Goal: Information Seeking & Learning: Understand process/instructions

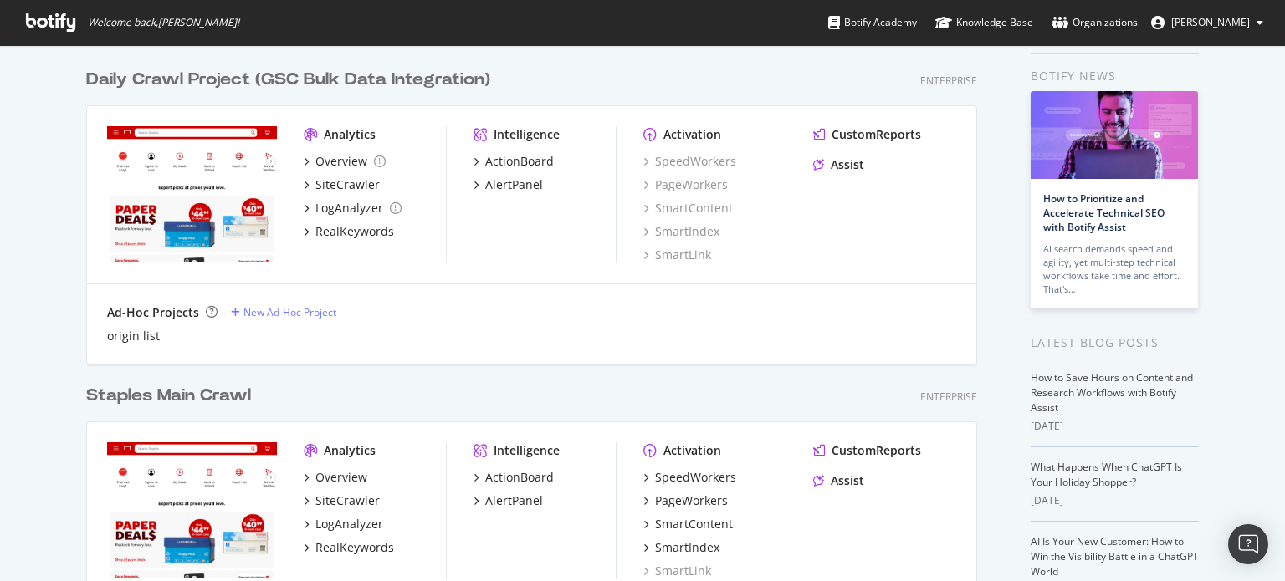
scroll to position [84, 0]
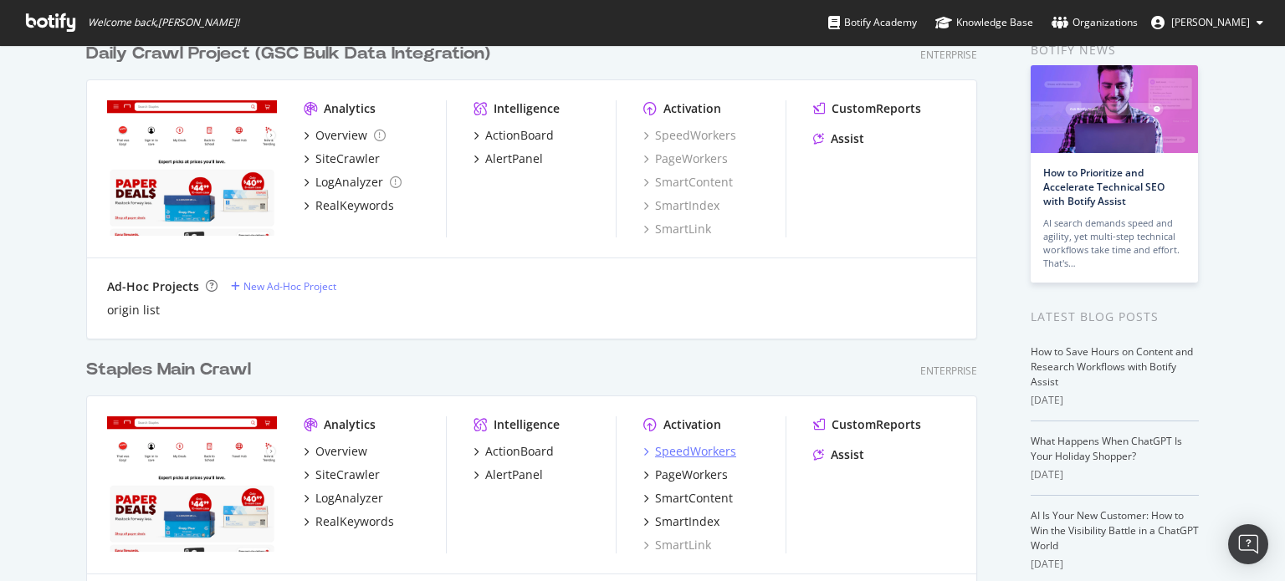
click at [686, 447] on div "SpeedWorkers" at bounding box center [695, 451] width 81 height 17
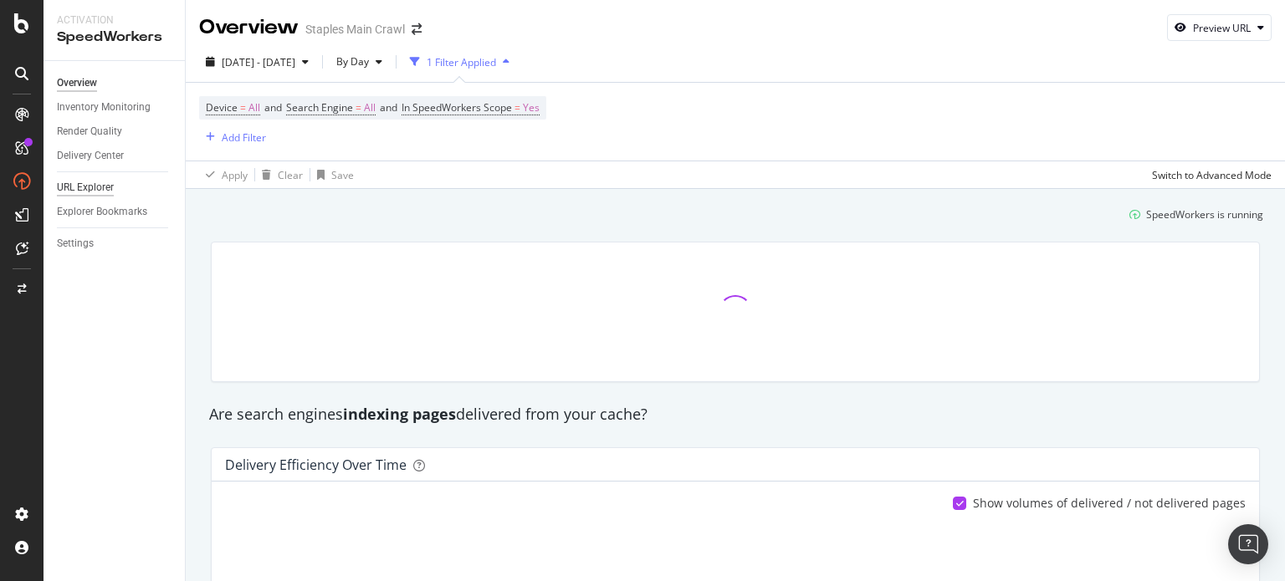
click at [89, 193] on div "URL Explorer" at bounding box center [85, 188] width 57 height 18
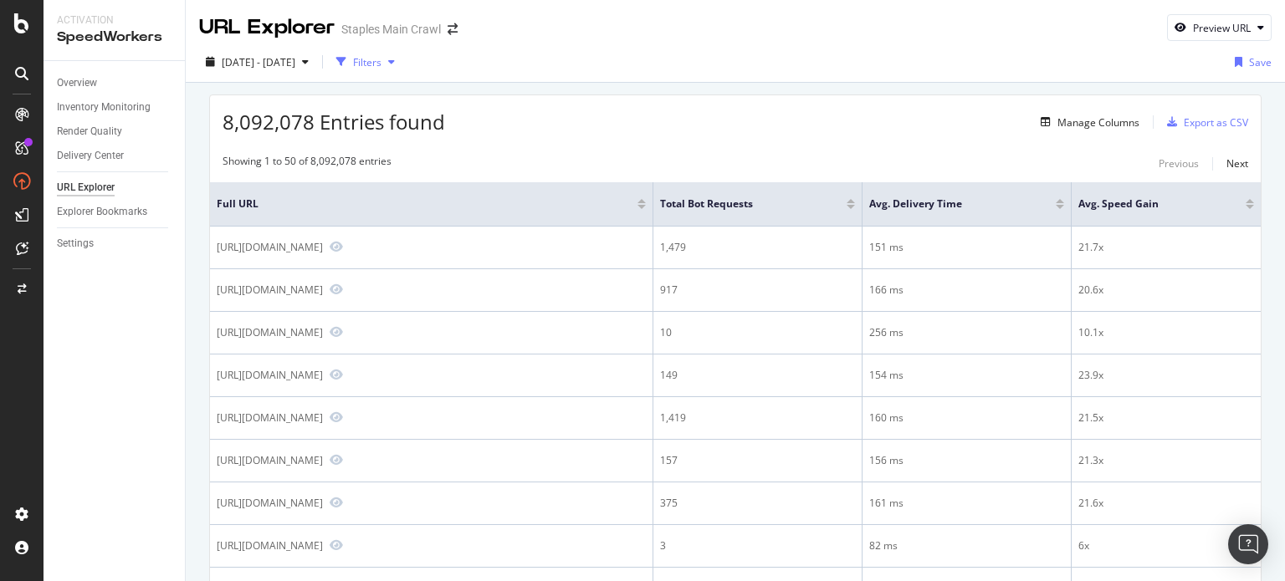
click at [381, 64] on div "Filters" at bounding box center [367, 62] width 28 height 14
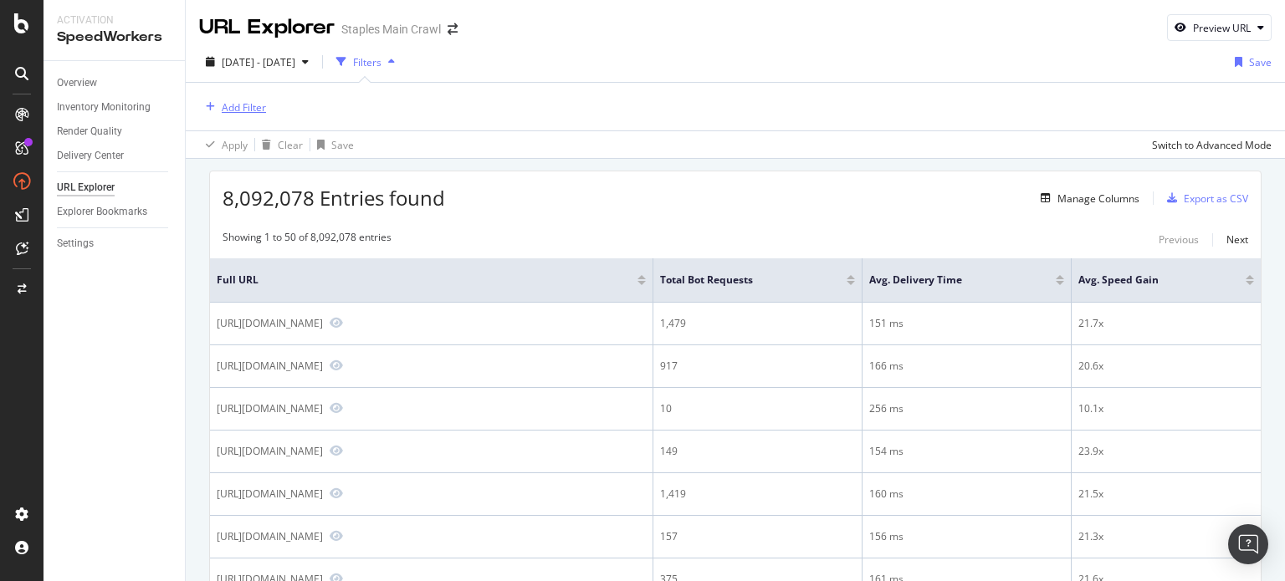
click at [253, 109] on div "Add Filter" at bounding box center [244, 107] width 44 height 14
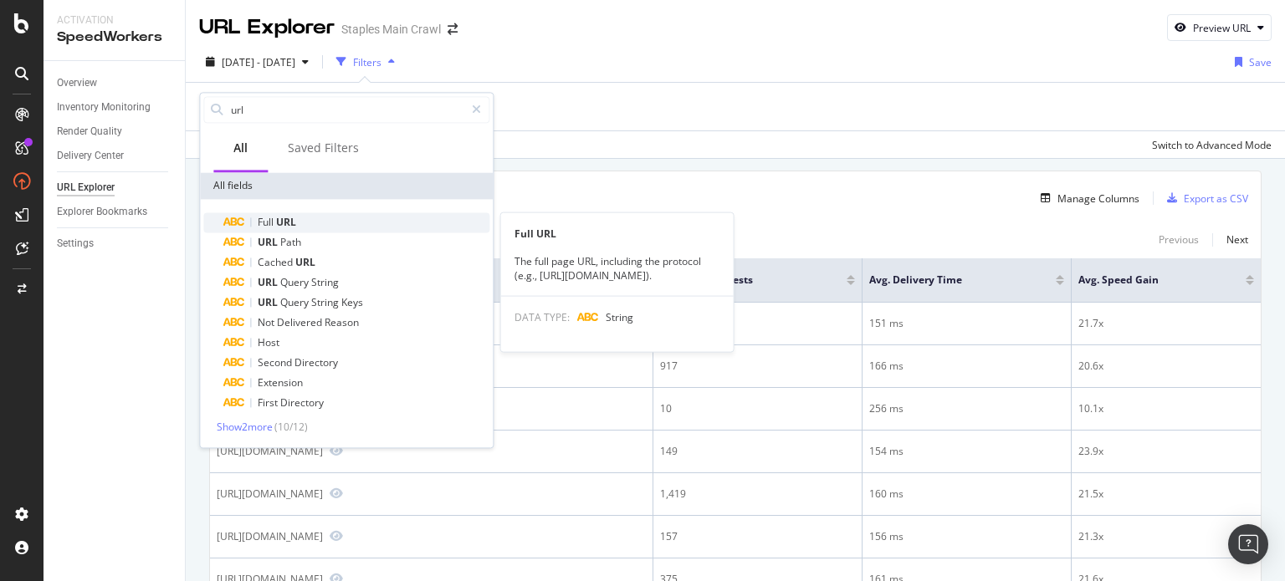
type input "url"
click at [265, 220] on span "Full" at bounding box center [267, 222] width 18 height 14
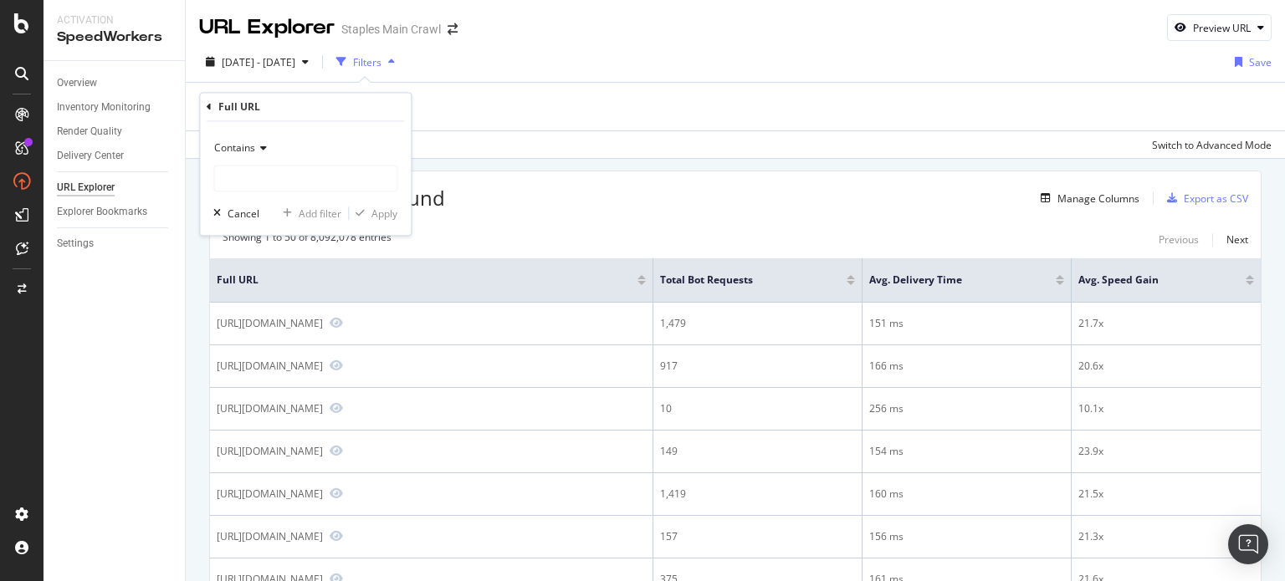
click at [264, 146] on icon at bounding box center [261, 149] width 12 height 10
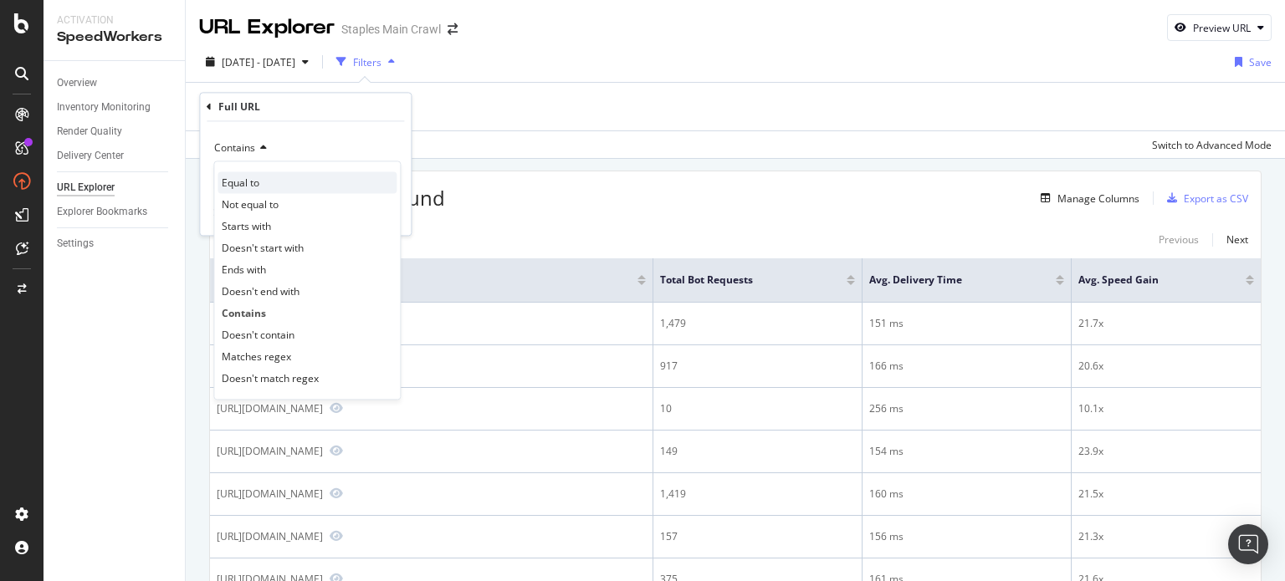
click at [261, 184] on div "Equal to" at bounding box center [306, 183] width 179 height 22
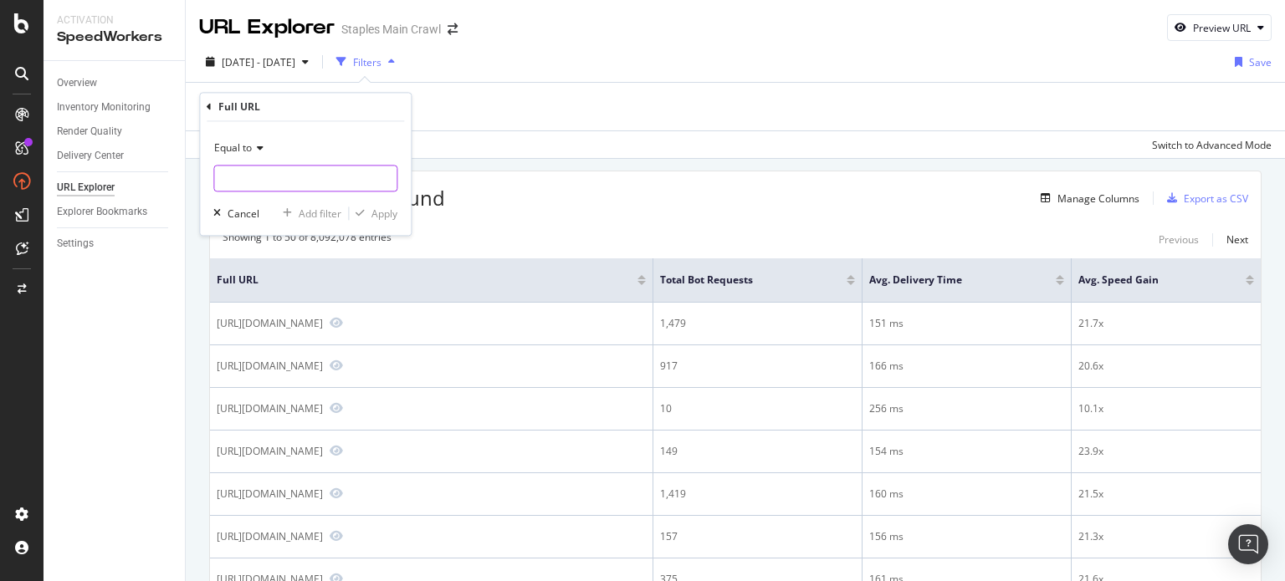
click at [273, 184] on input "text" at bounding box center [305, 179] width 182 height 27
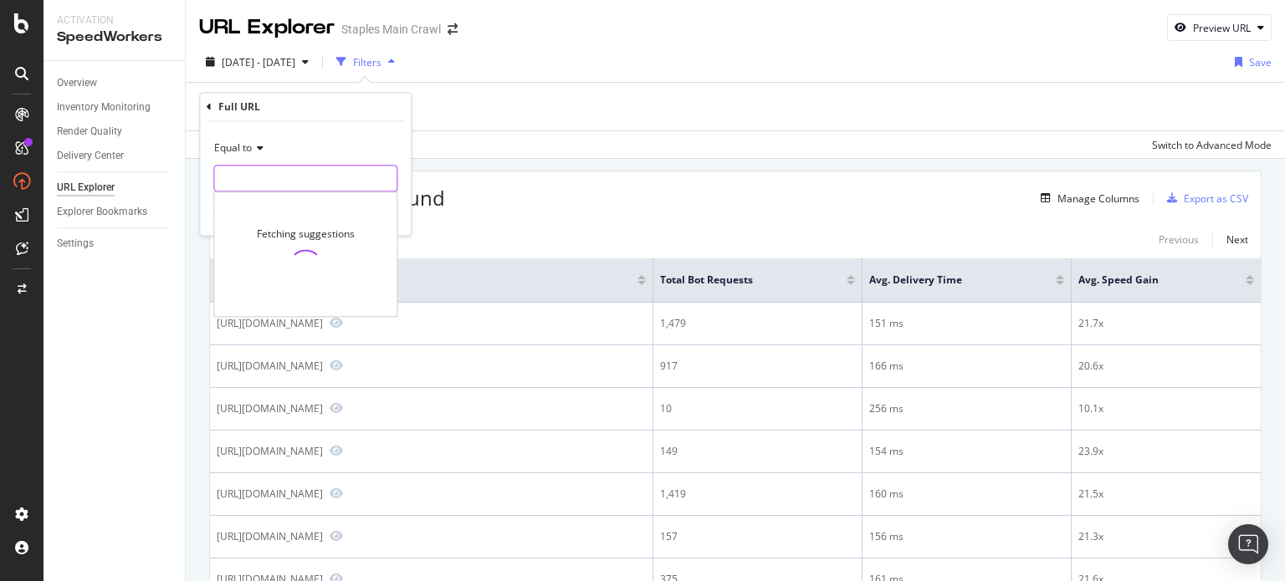
paste input "[URL][DOMAIN_NAME]"
type input "[URL][DOMAIN_NAME]"
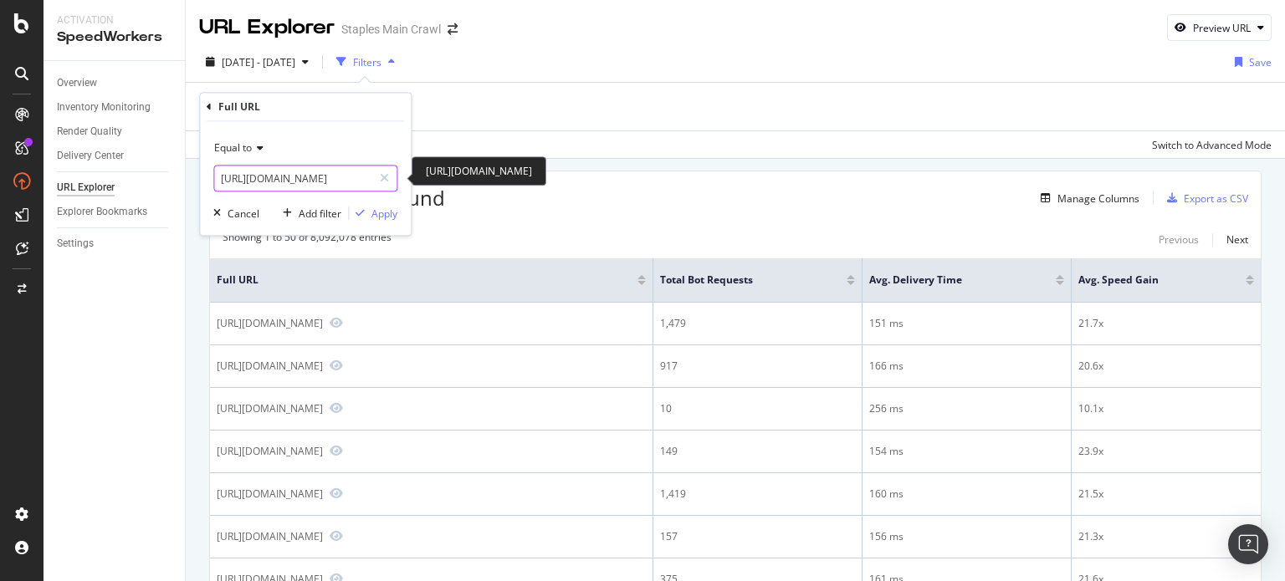
scroll to position [0, 0]
drag, startPoint x: 291, startPoint y: 178, endPoint x: 71, endPoint y: 186, distance: 220.1
click at [71, 186] on body "Activation SpeedWorkers Overview Inventory Monitoring Render Quality Delivery C…" at bounding box center [642, 290] width 1285 height 581
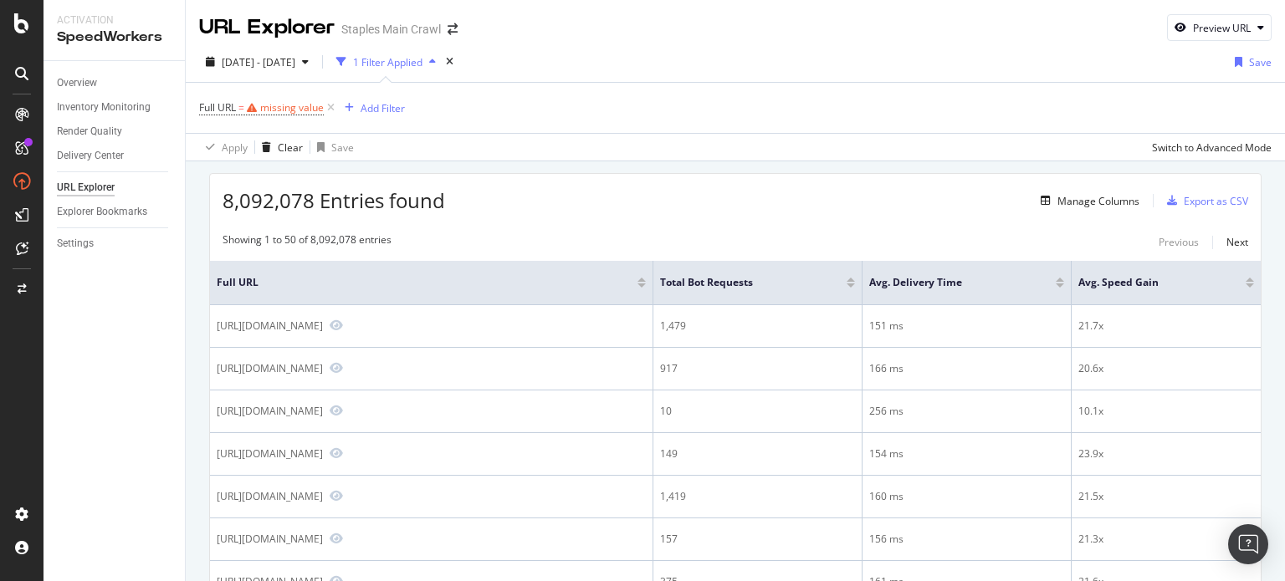
click at [71, 185] on div "URL Explorer" at bounding box center [86, 188] width 58 height 18
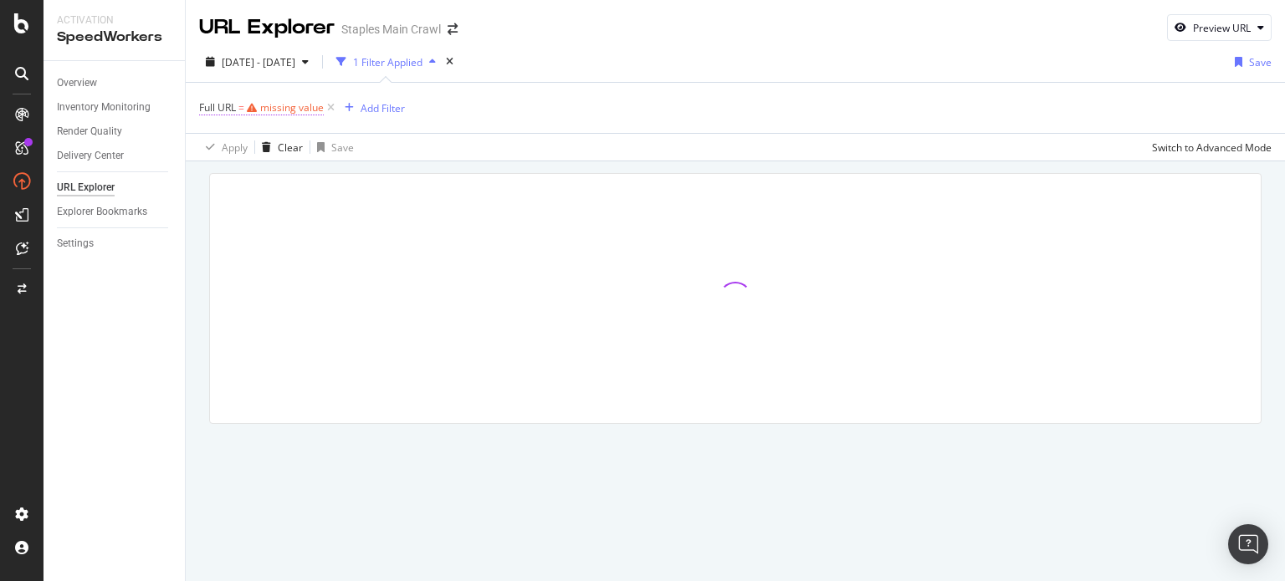
click at [308, 110] on div "missing value" at bounding box center [292, 107] width 64 height 14
click at [281, 175] on input "text" at bounding box center [305, 177] width 182 height 27
paste input "[URL][DOMAIN_NAME]"
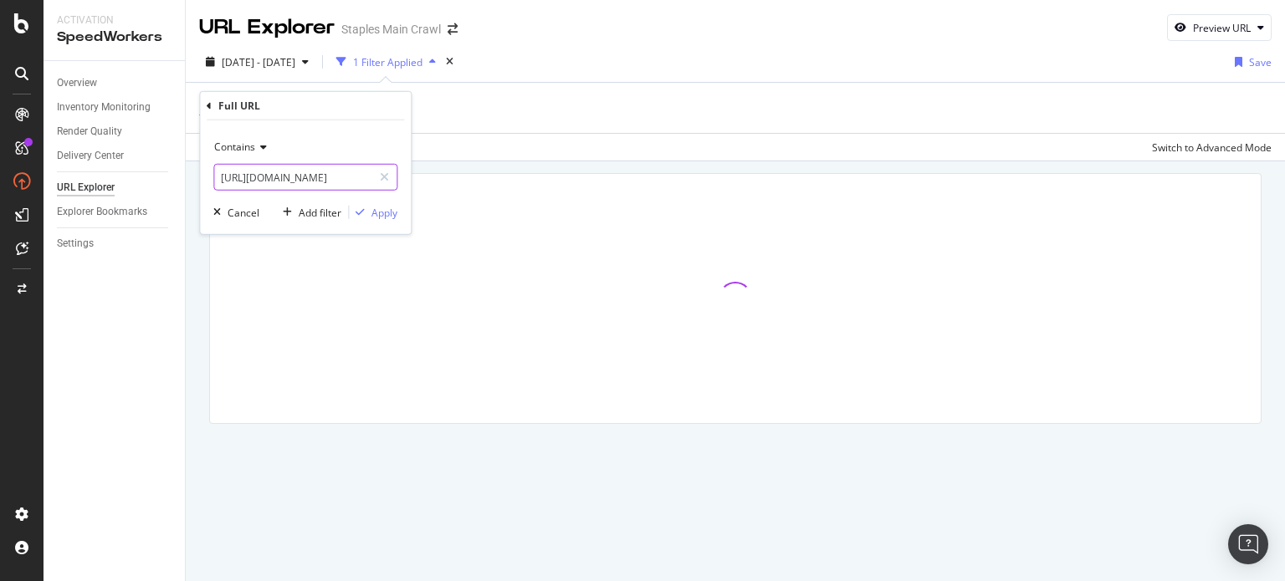
scroll to position [0, 209]
type input "[URL][DOMAIN_NAME]"
click at [381, 210] on div "Apply" at bounding box center [384, 212] width 26 height 14
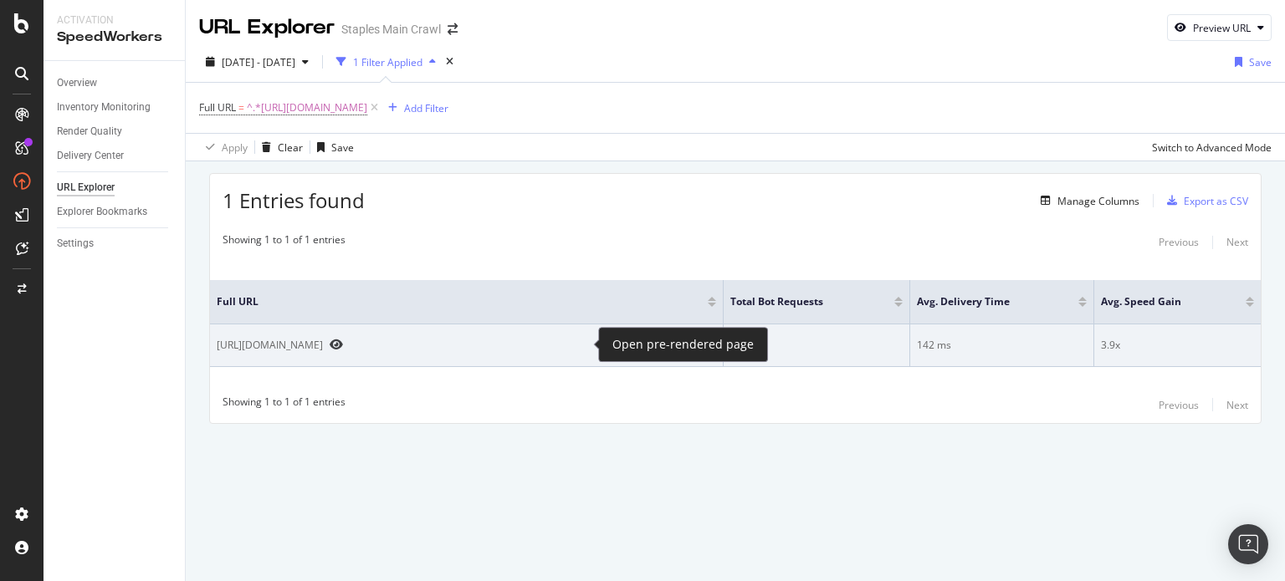
click at [343, 345] on icon "Preview https://www.staples.com/alogic-Cell-Phone-Accessories/cat_CL213856/zx2gs" at bounding box center [336, 345] width 13 height 12
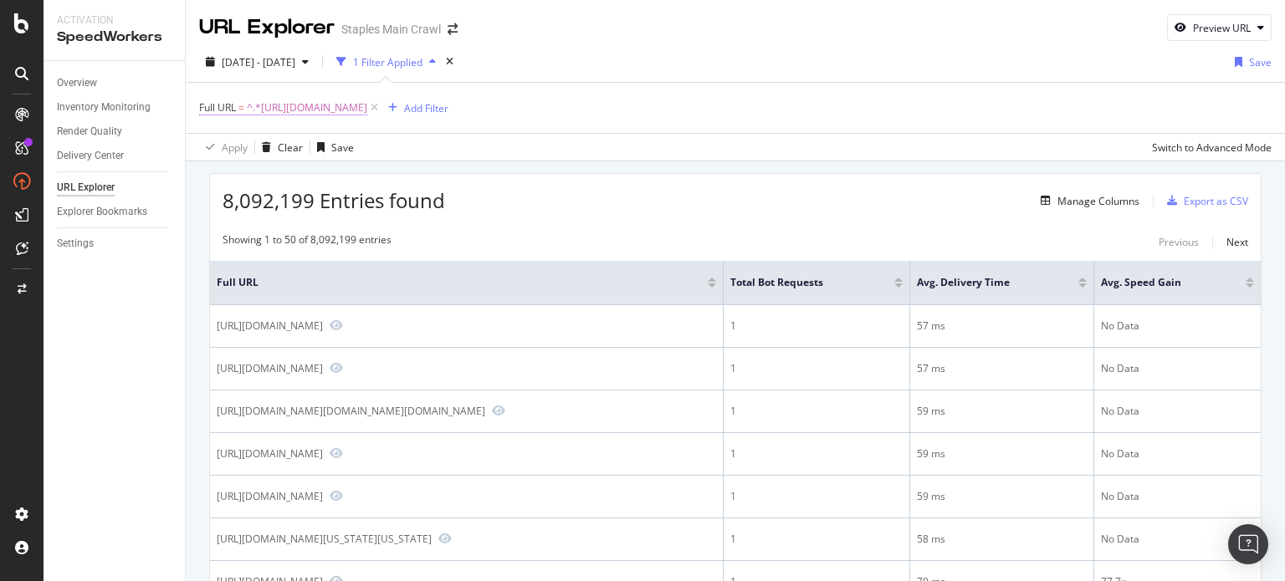
click at [367, 108] on span "^.*https://www.staples.com/alogic-Cell-Phone-Accessories/cat_CL213856/zx2gs.*$" at bounding box center [307, 107] width 120 height 23
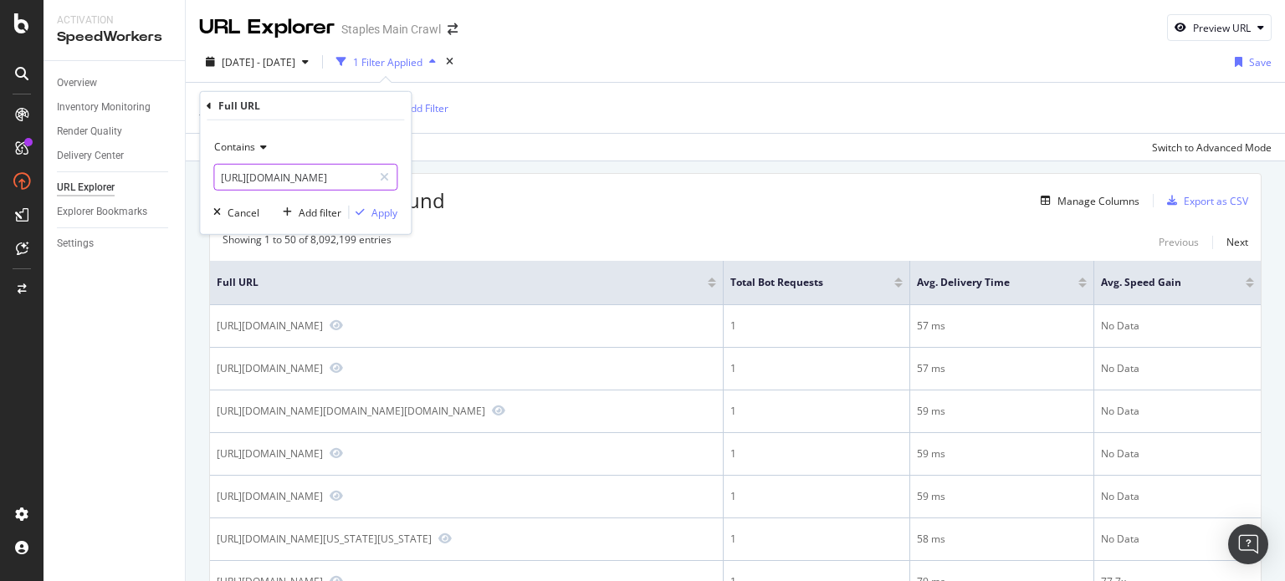
click at [304, 181] on input "[URL][DOMAIN_NAME]" at bounding box center [293, 177] width 158 height 27
paste input "/ALOGIC"
type input "/ALOGIC-Cell-Phone-Accessories/cat_CL213856/zx2gs"
click at [371, 199] on div "Contains /ALOGIC-Cell-Phone-Accessories/cat_CL213856/zx2gs Cancel Add filter Ap…" at bounding box center [305, 177] width 211 height 114
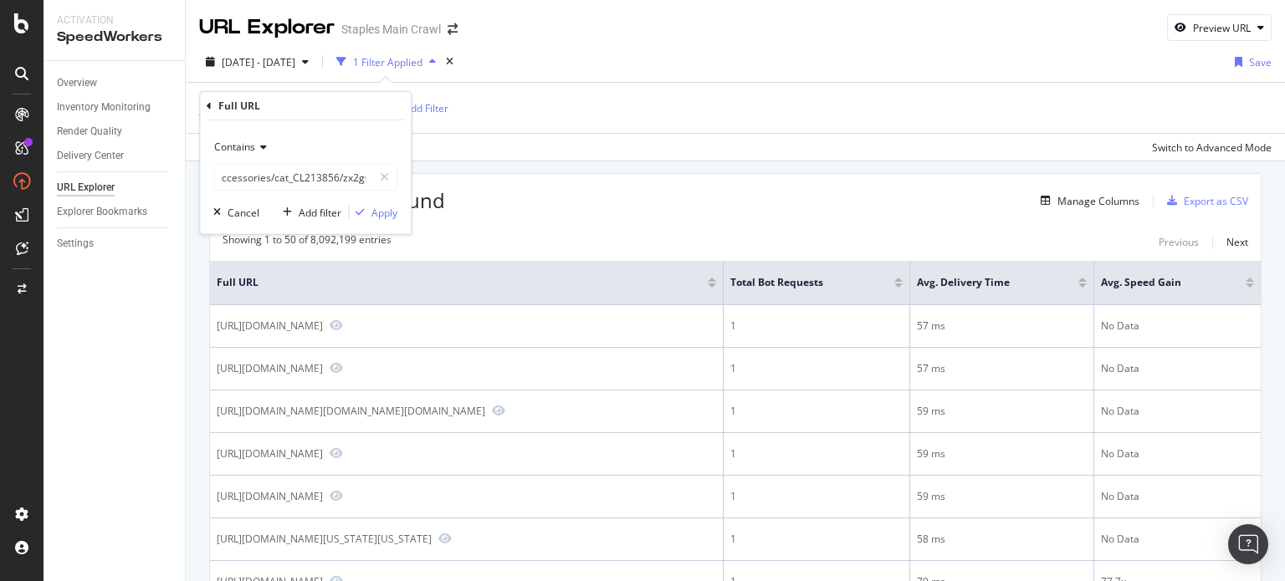
scroll to position [0, 0]
click at [381, 210] on div "Apply" at bounding box center [384, 212] width 26 height 14
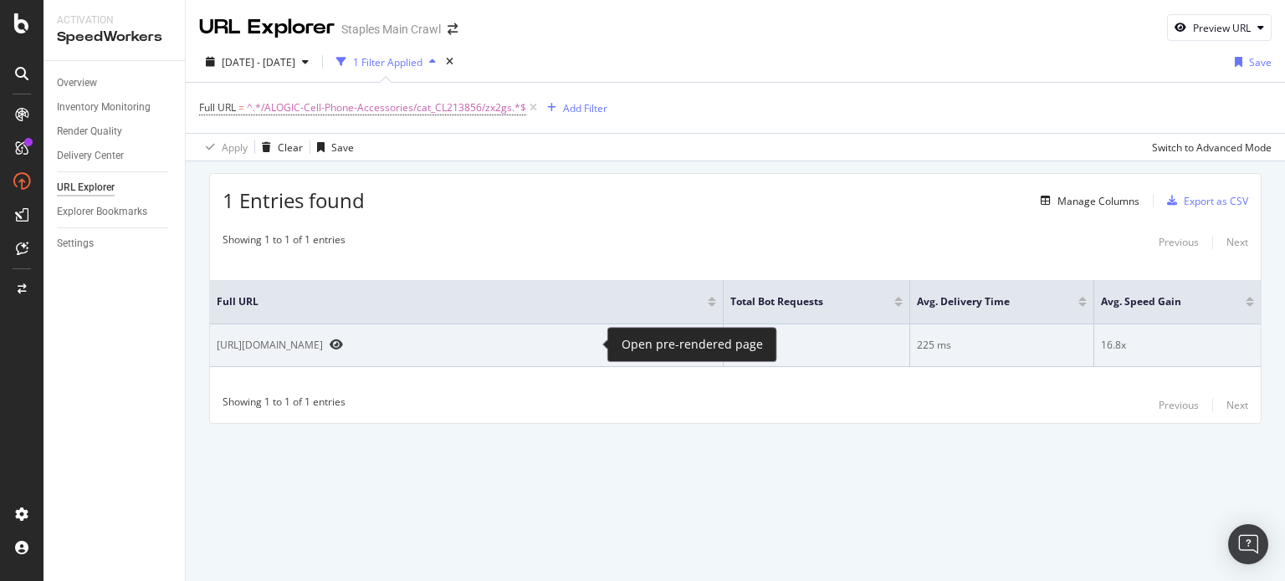
click at [343, 340] on icon "Preview https://www.staples.com/ALOGIC-Cell-Phone-Accessories/cat_CL213856/zx2gs" at bounding box center [336, 345] width 13 height 12
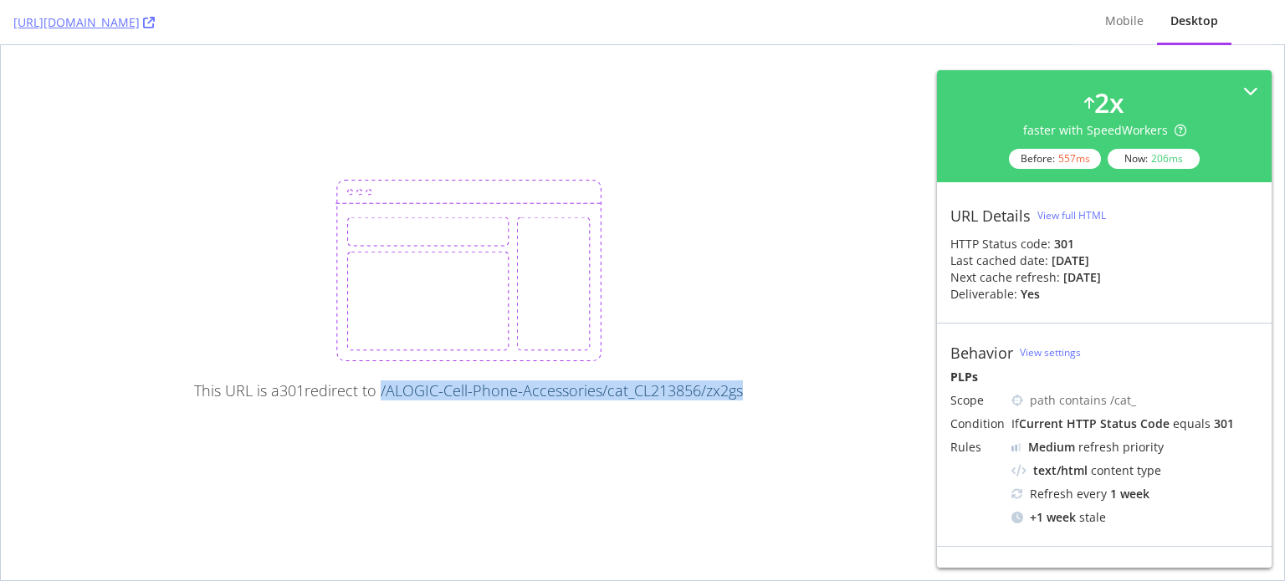
drag, startPoint x: 756, startPoint y: 383, endPoint x: 384, endPoint y: 392, distance: 372.3
click at [384, 392] on div "This URL is a 301 redirect to /ALOGIC-Cell-Phone-Accessories/cat_CL213856/zx2gs" at bounding box center [642, 312] width 1283 height 535
copy link "/ALOGIC-Cell-Phone-Accessories/cat_CL213856/zx2gs"
click at [736, 207] on div "This URL is a 301 redirect to /ALOGIC-Cell-Phone-Accessories/cat_CL213856/zx2gs" at bounding box center [468, 290] width 549 height 220
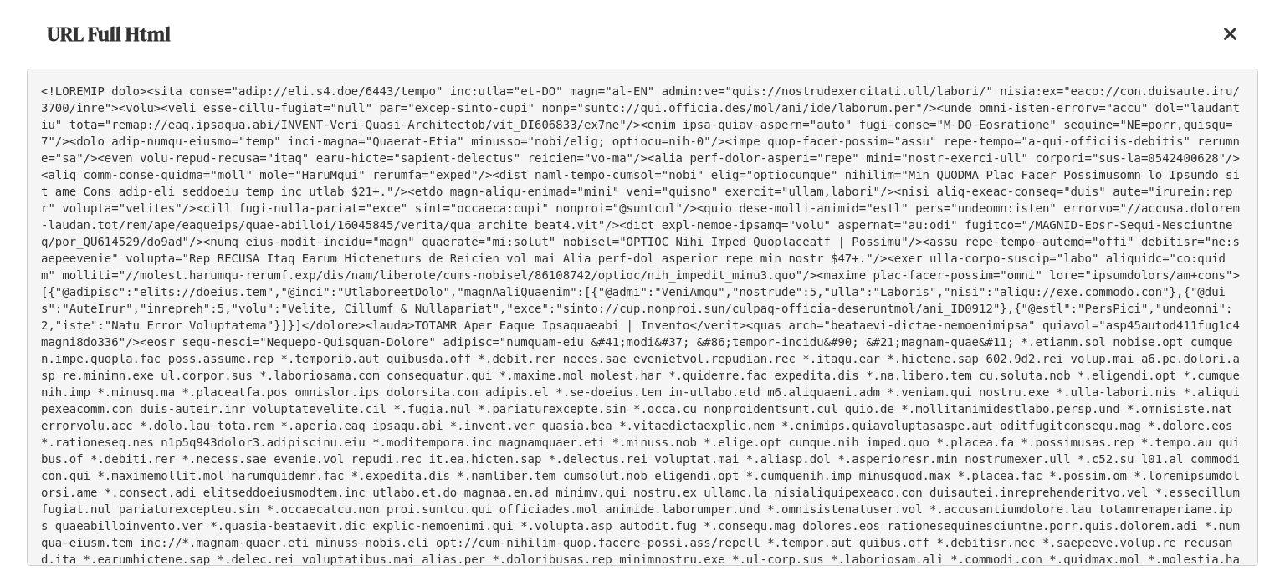
click at [599, 209] on pre at bounding box center [642, 318] width 1231 height 498
